Goal: Information Seeking & Learning: Learn about a topic

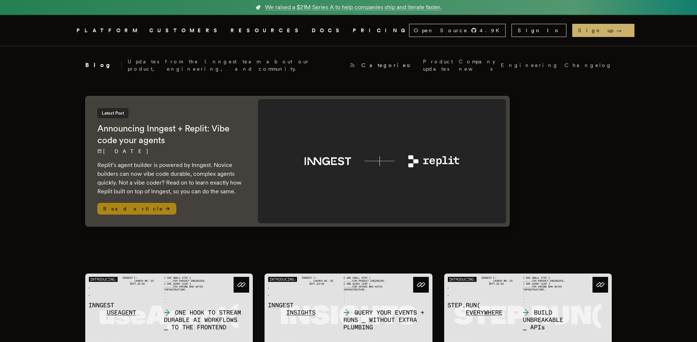
click at [165, 206] on icon at bounding box center [168, 209] width 6 height 6
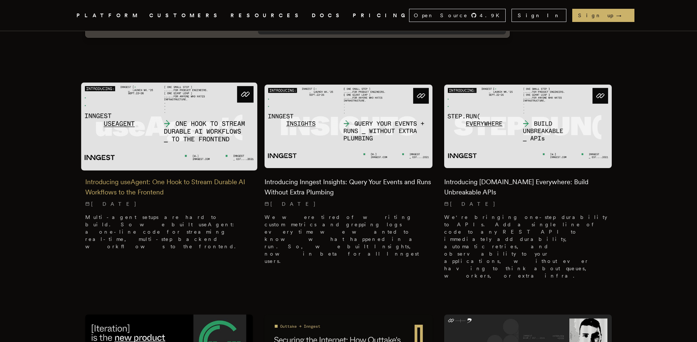
scroll to position [191, 0]
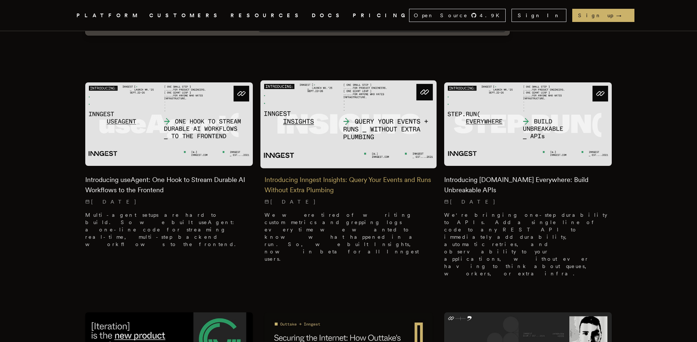
click at [361, 132] on img at bounding box center [348, 124] width 176 height 88
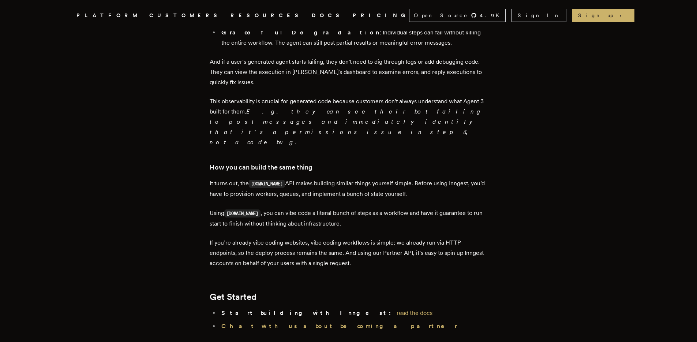
scroll to position [924, 0]
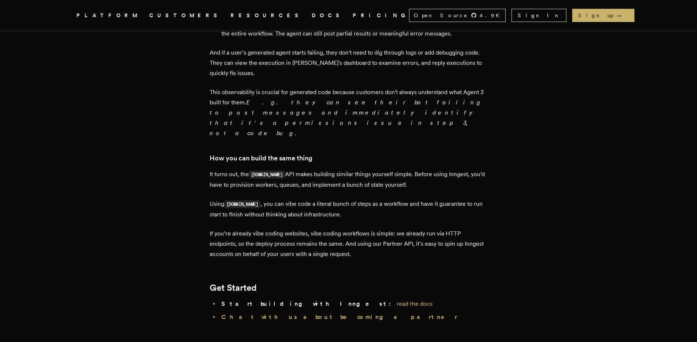
drag, startPoint x: 291, startPoint y: 239, endPoint x: 284, endPoint y: 241, distance: 6.8
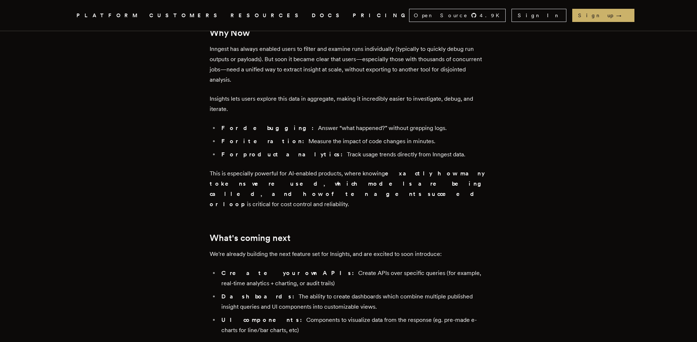
scroll to position [1405, 0]
